Goal: Information Seeking & Learning: Check status

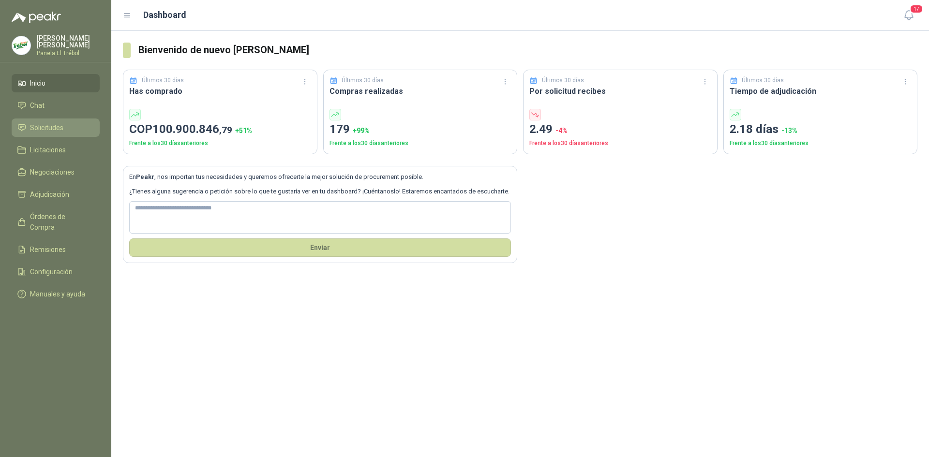
click at [48, 133] on span "Solicitudes" at bounding box center [46, 127] width 33 height 11
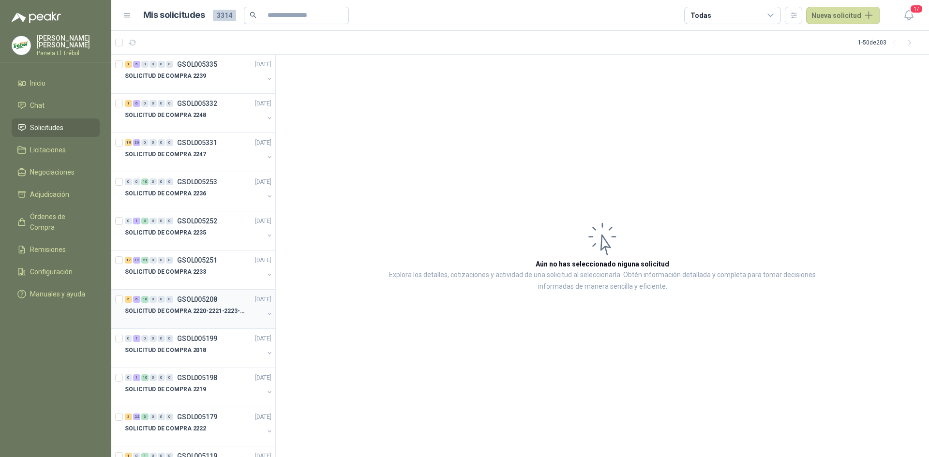
click at [266, 311] on button "button" at bounding box center [270, 314] width 8 height 8
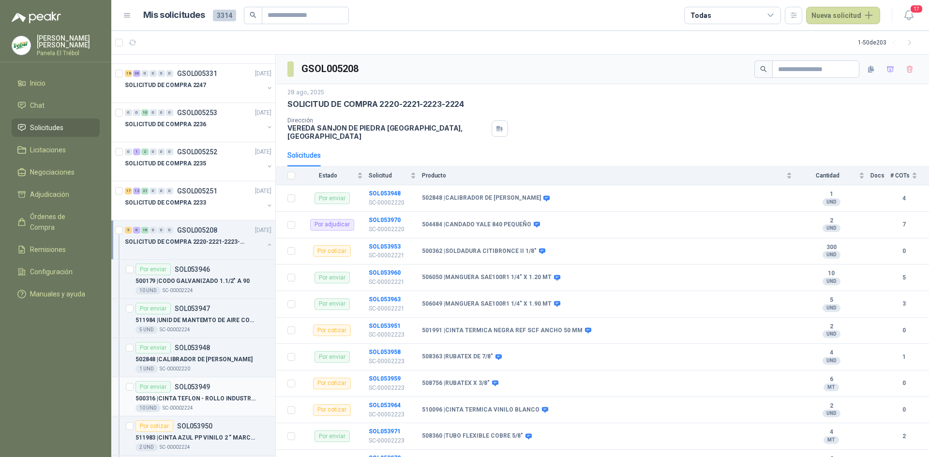
scroll to position [161, 0]
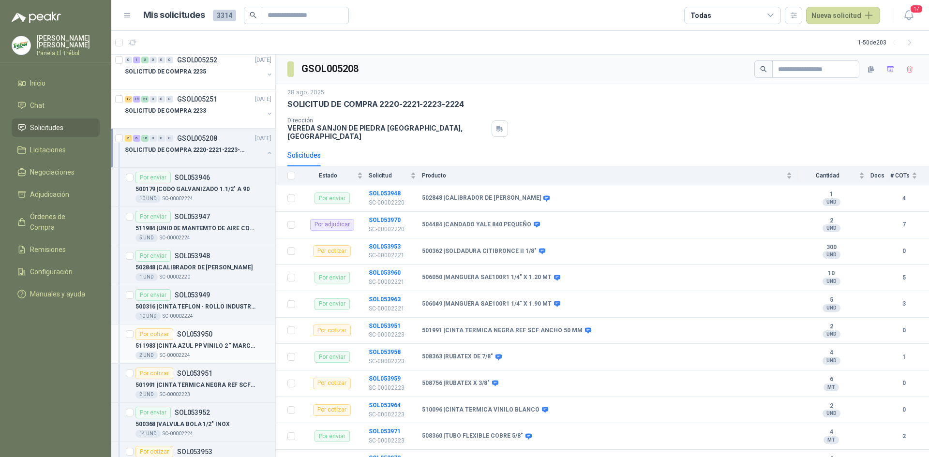
click at [198, 346] on p "511983 | CINTA AZUL PP VINILO 2 ” MARCACION DE TUBERIA DE AIRE COMPRIMIDO" at bounding box center [195, 346] width 120 height 9
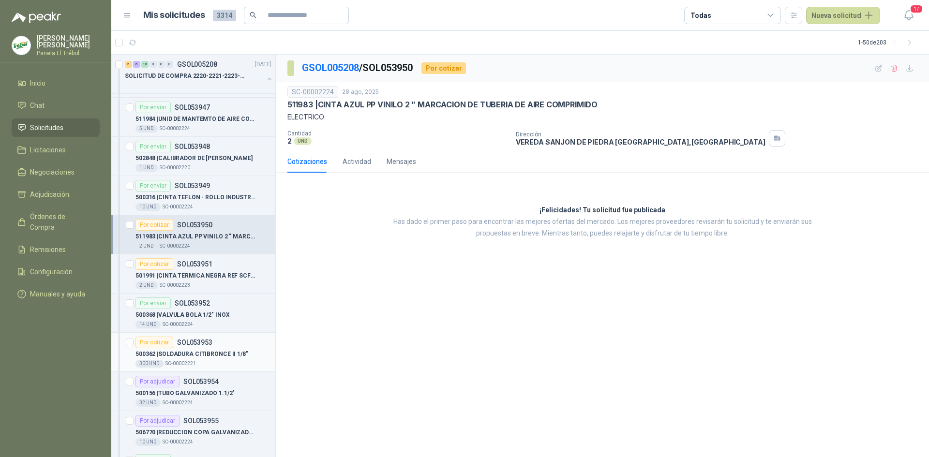
scroll to position [290, 0]
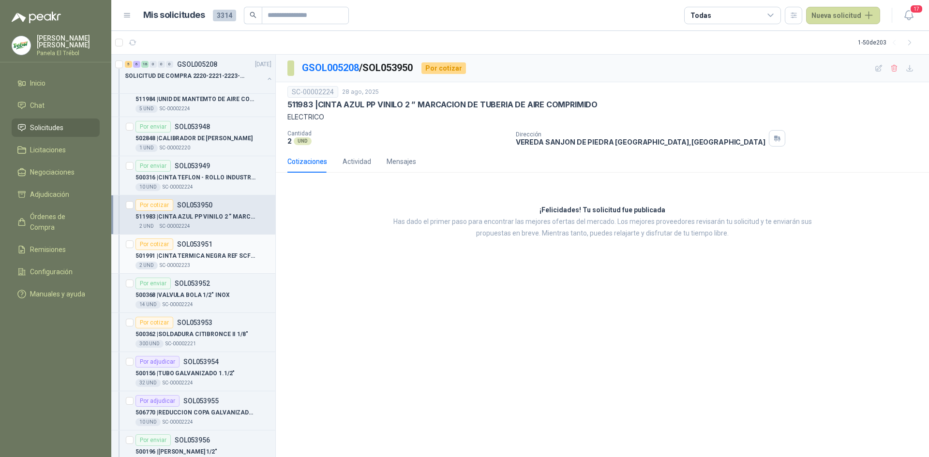
click at [217, 250] on div "501991 | CINTA TERMICA NEGRA REF SCF ANCHO 50 MM" at bounding box center [203, 256] width 136 height 12
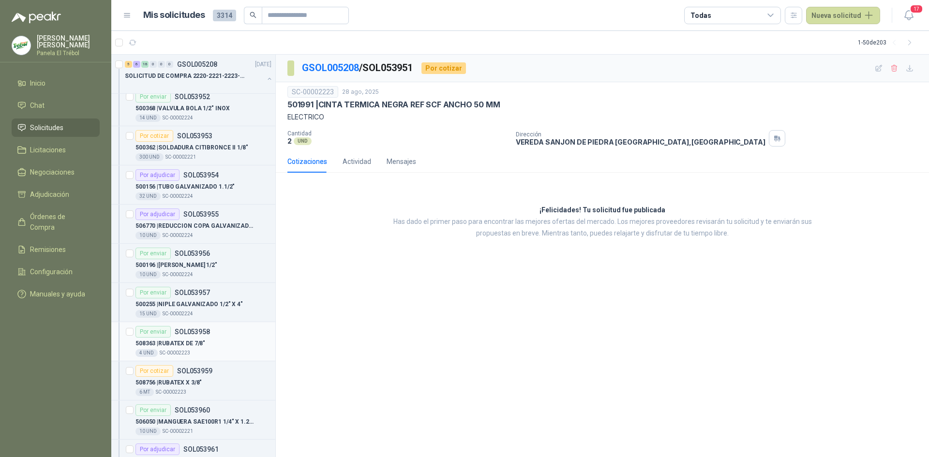
scroll to position [548, 0]
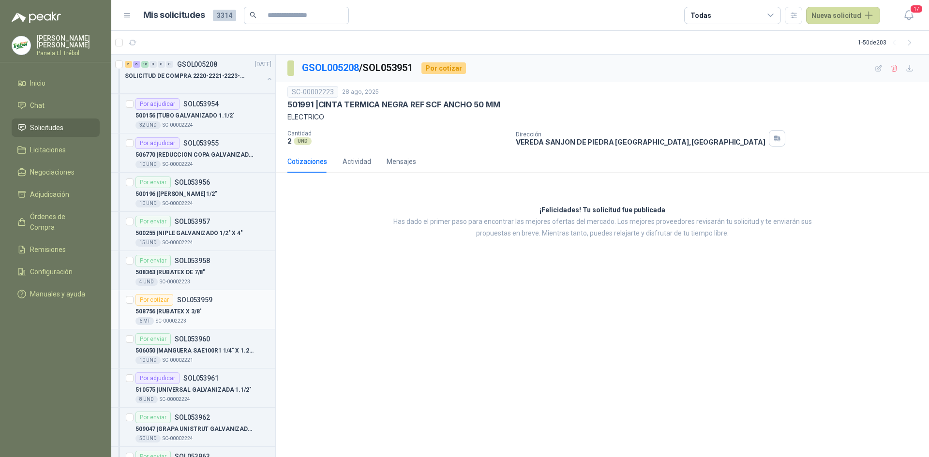
click at [172, 312] on p "508756 | RUBATEX X 3/8"" at bounding box center [168, 311] width 66 height 9
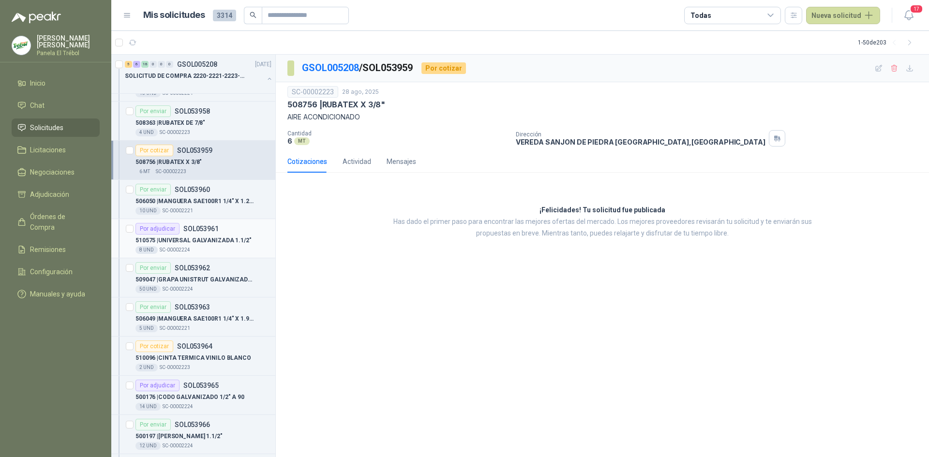
scroll to position [710, 0]
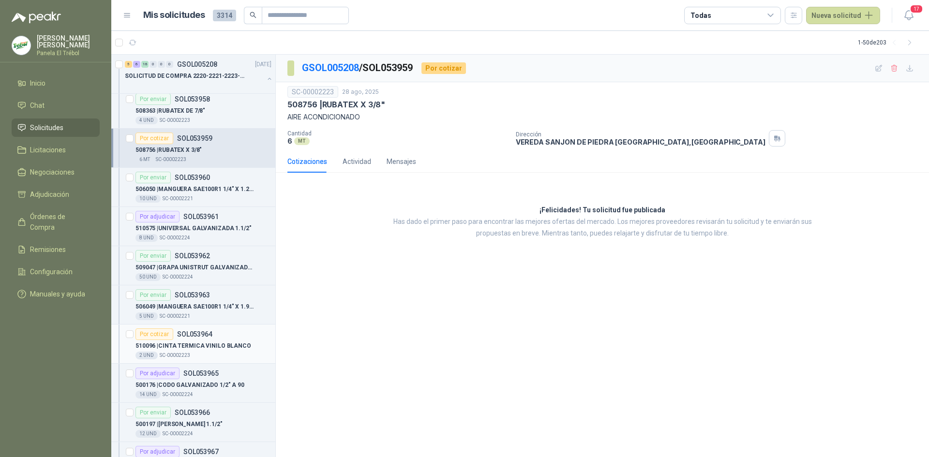
click at [207, 348] on p "510096 | CINTA TERMICA VINILO BLANCO" at bounding box center [193, 346] width 116 height 9
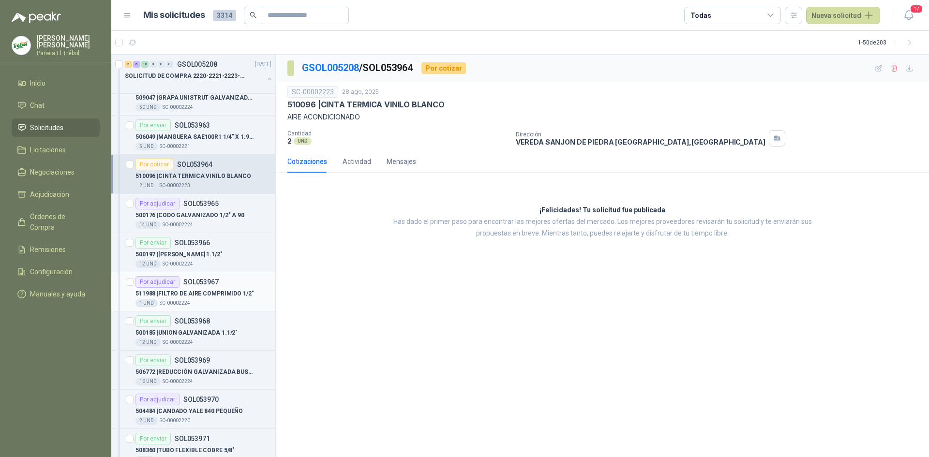
scroll to position [903, 0]
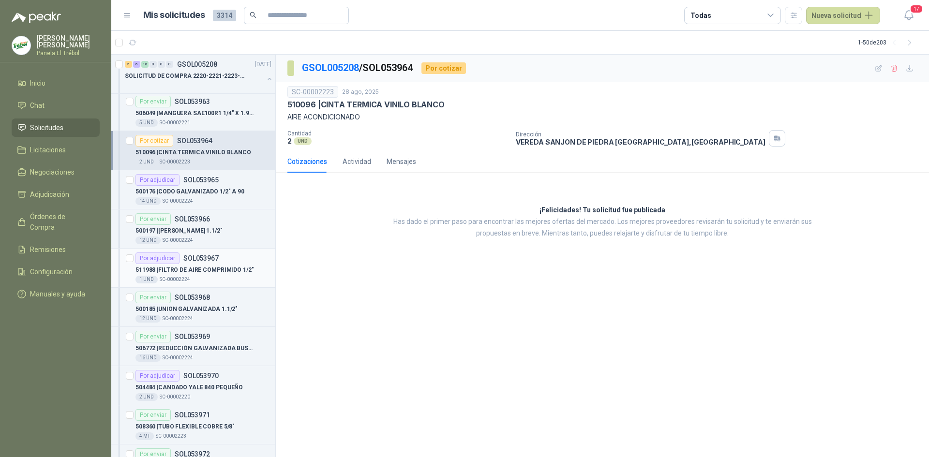
click at [204, 272] on p "511988 | FILTRO DE AIRE COMPRIMIDO 1/2"" at bounding box center [194, 270] width 118 height 9
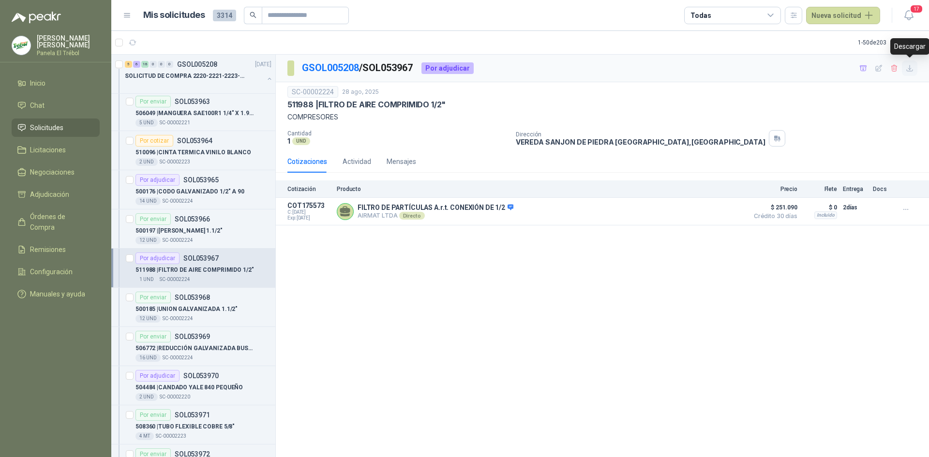
click at [907, 68] on icon "button" at bounding box center [910, 68] width 8 height 8
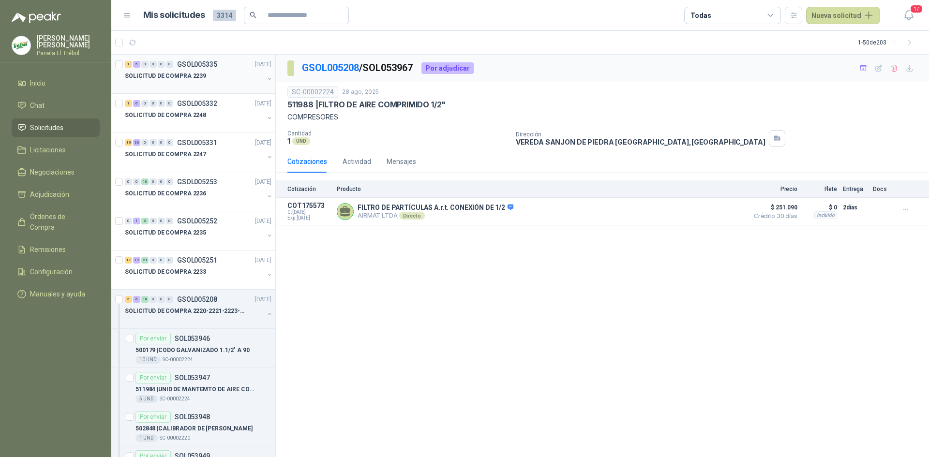
click at [266, 80] on button "button" at bounding box center [270, 79] width 8 height 8
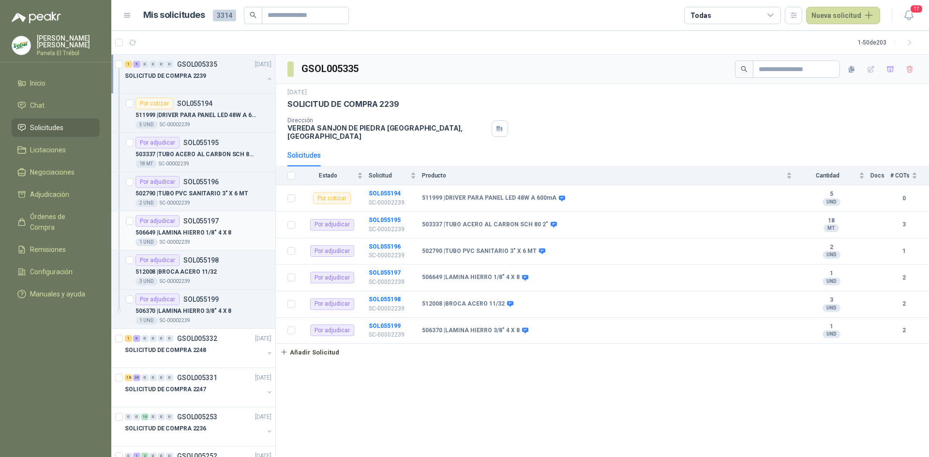
click at [195, 226] on div "Por adjudicar SOL055197" at bounding box center [176, 221] width 83 height 12
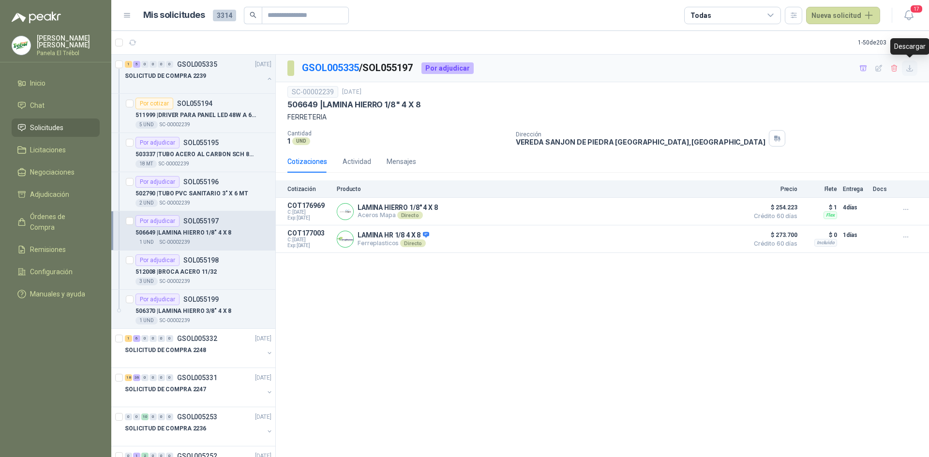
click at [908, 66] on icon "button" at bounding box center [910, 68] width 8 height 8
click at [199, 309] on p "506370 | LAMINA HIERRO 3/8" 4 X 8" at bounding box center [183, 311] width 96 height 9
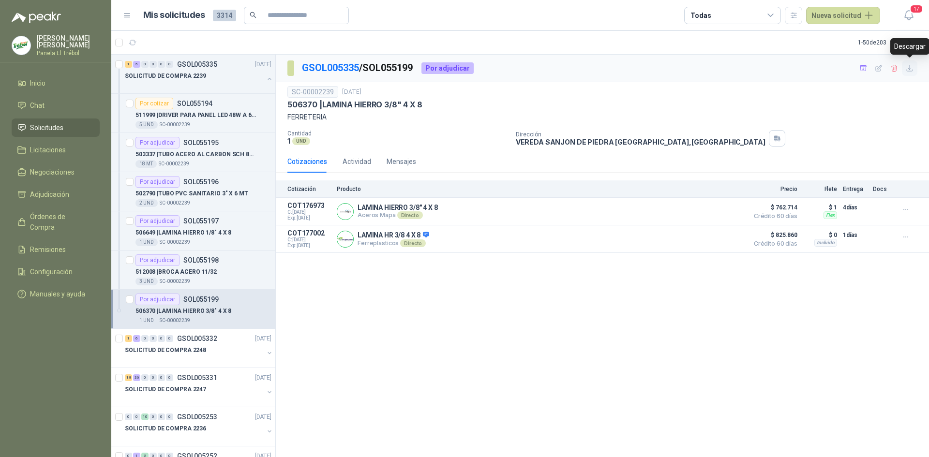
click at [912, 70] on icon "button" at bounding box center [910, 68] width 8 height 8
click at [190, 264] on div "Por adjudicar SOL055198" at bounding box center [176, 261] width 83 height 12
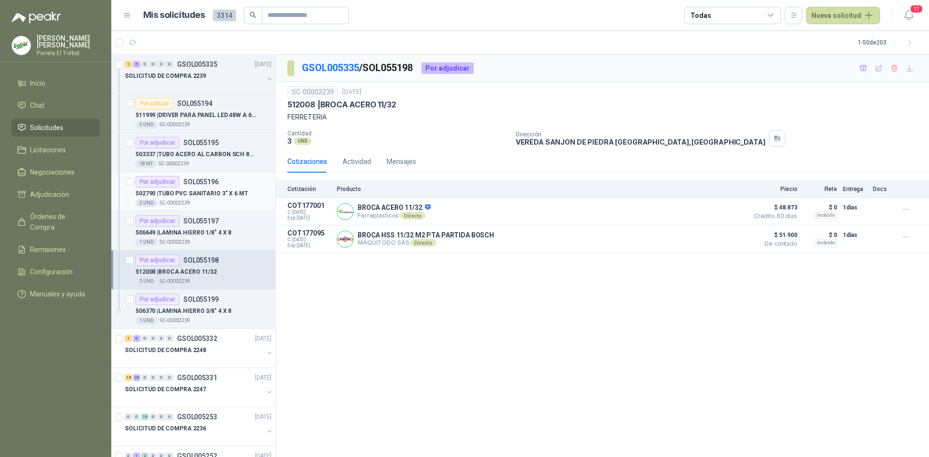
click at [190, 194] on p "502790 | TUBO PVC SANITARIO 3" X 6 MT" at bounding box center [191, 193] width 113 height 9
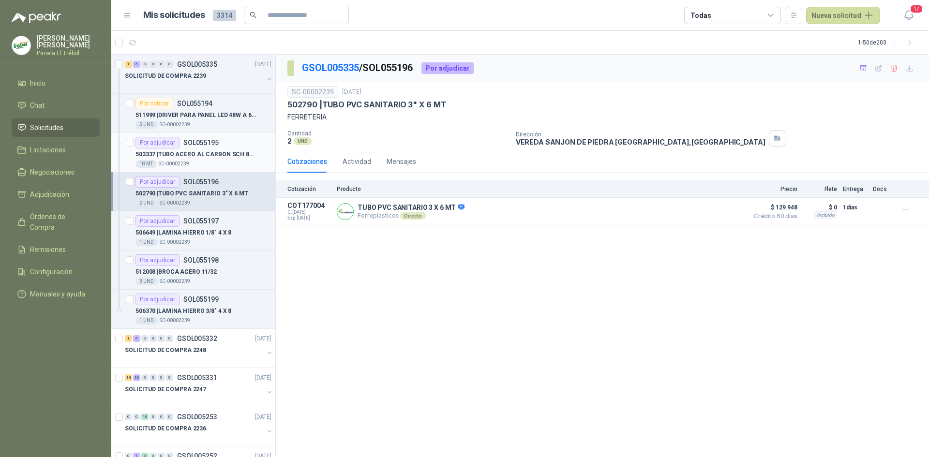
click at [200, 153] on p "503337 | TUBO ACERO AL CARBON SCH 80 2"" at bounding box center [195, 154] width 120 height 9
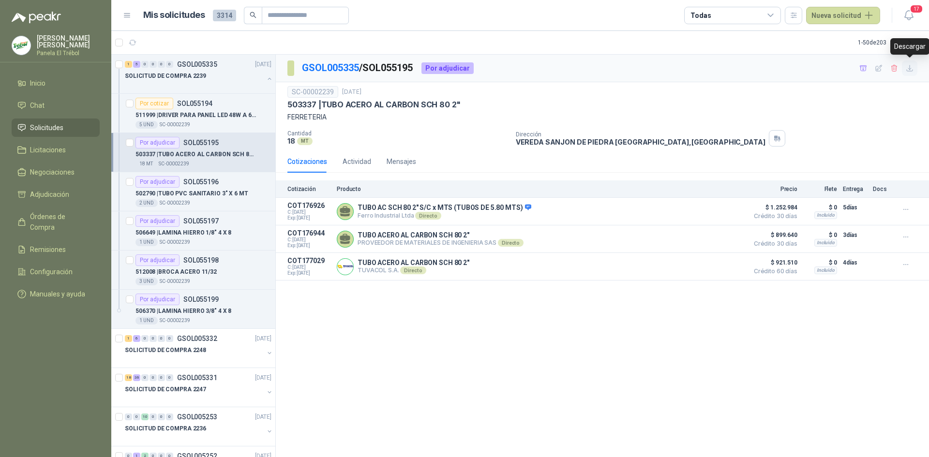
click at [909, 66] on icon "button" at bounding box center [910, 68] width 8 height 8
click at [195, 119] on p "511999 | DRIVER PARA PANEL LED 48W A 600mA" at bounding box center [195, 115] width 120 height 9
